Goal: Communication & Community: Share content

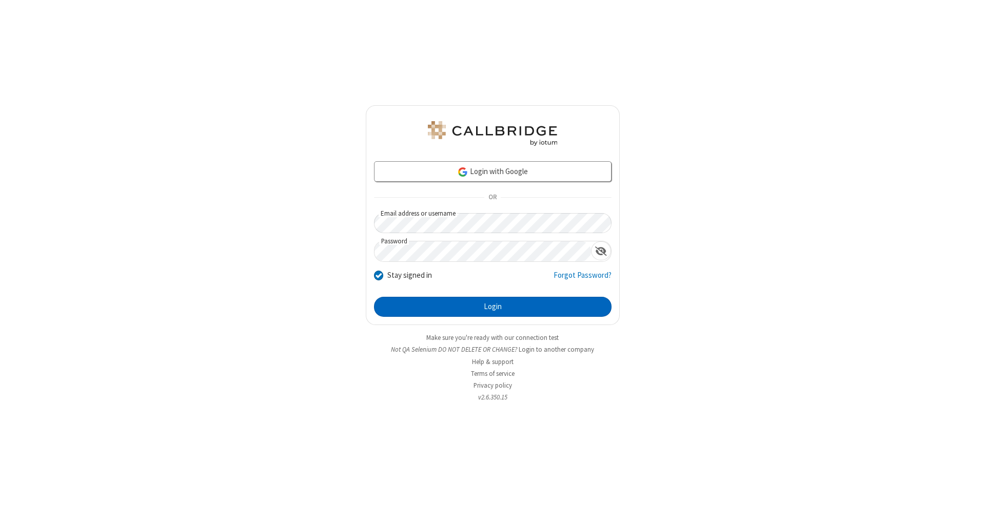
click at [493, 307] on button "Login" at bounding box center [493, 307] width 238 height 21
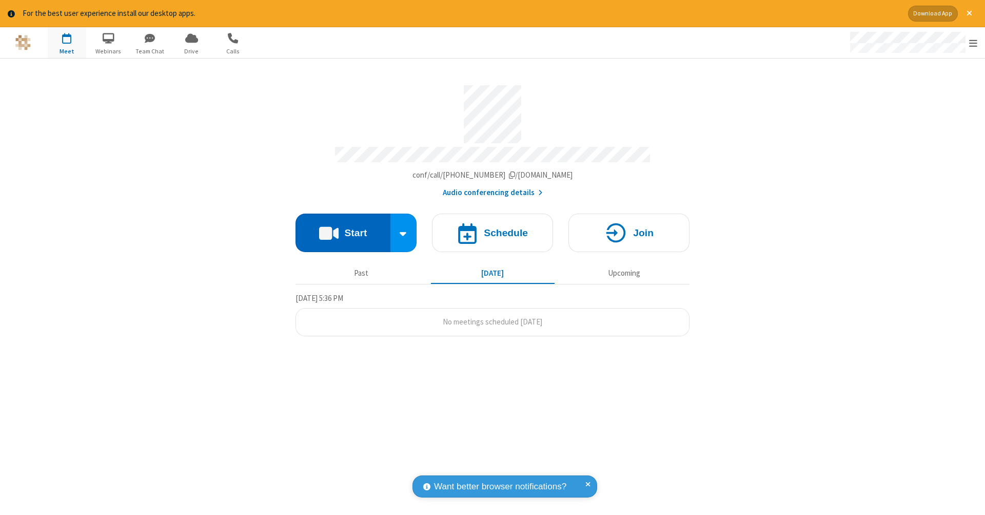
click at [343, 227] on button "Start" at bounding box center [343, 232] width 95 height 38
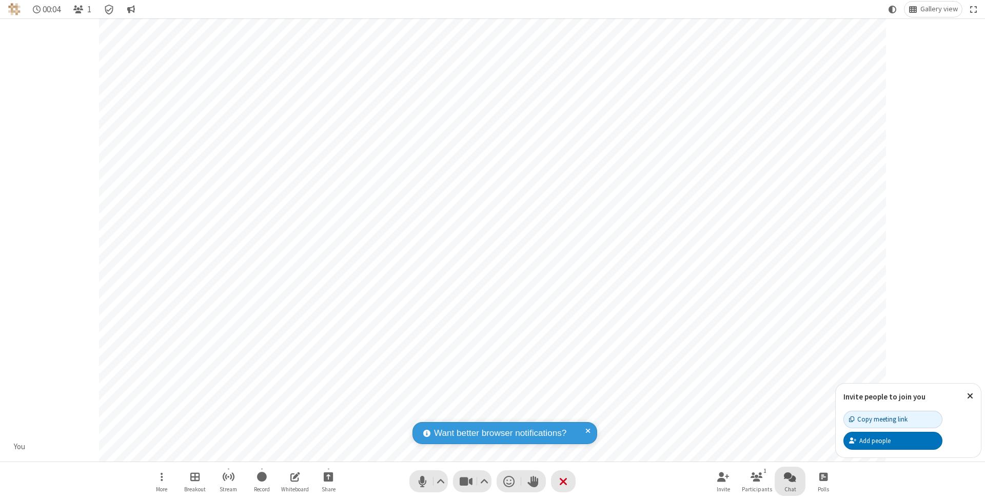
click at [790, 477] on span "Open chat" at bounding box center [790, 477] width 12 height 13
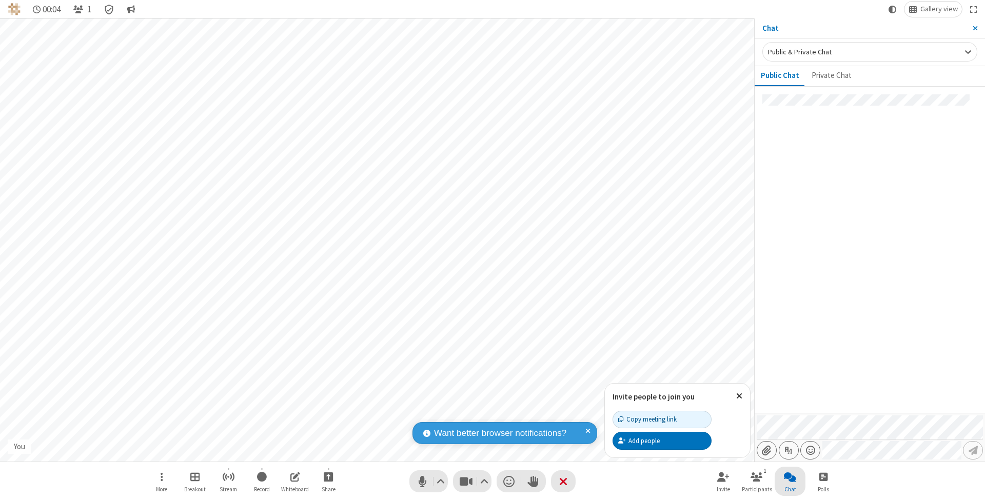
type input "C:\fakepath\doc_test.docx"
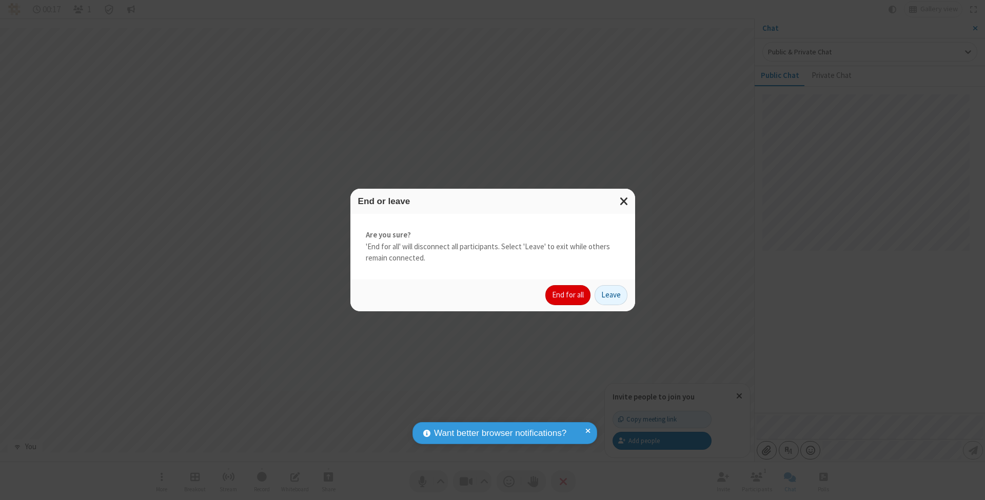
click at [569, 295] on button "End for all" at bounding box center [568, 295] width 45 height 21
